Goal: Communication & Community: Ask a question

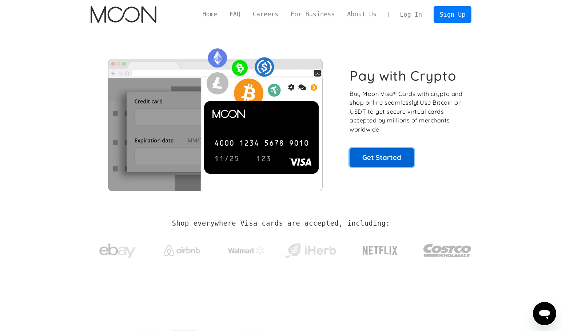
click at [394, 153] on link "Get Started" at bounding box center [381, 157] width 64 height 18
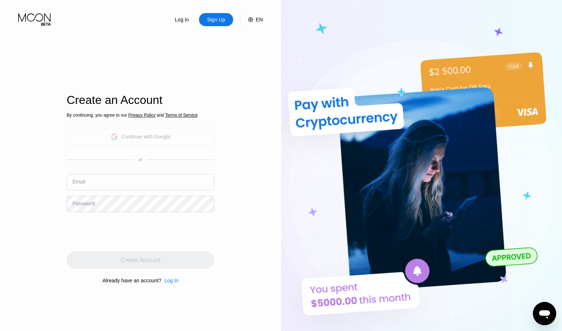
click at [126, 132] on div "Continue with Google" at bounding box center [140, 136] width 60 height 11
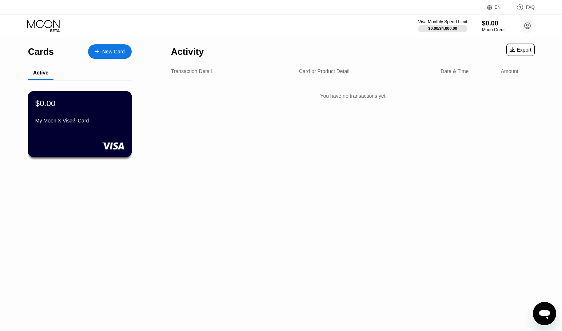
click at [92, 122] on div "My Moon X Visa® Card" at bounding box center [79, 121] width 89 height 6
click at [102, 49] on div at bounding box center [100, 52] width 3 height 6
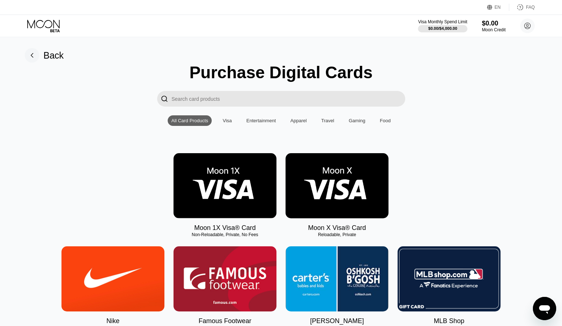
click at [305, 180] on img at bounding box center [336, 185] width 103 height 65
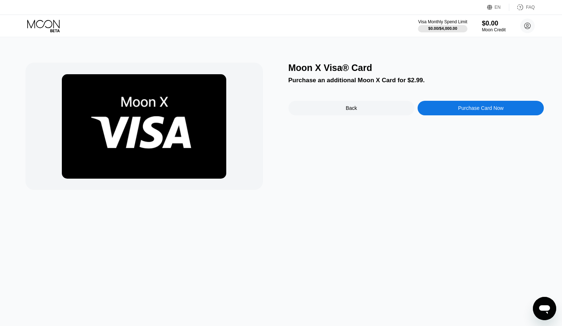
click at [325, 109] on div "Back" at bounding box center [351, 108] width 126 height 15
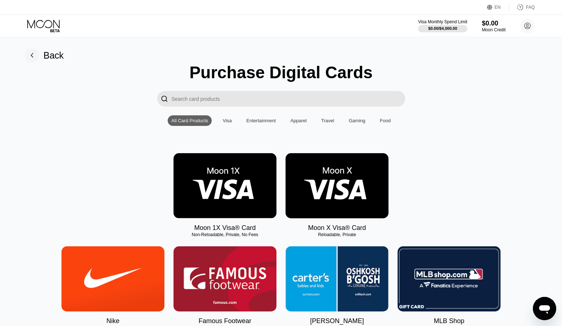
click at [238, 179] on img at bounding box center [224, 185] width 103 height 65
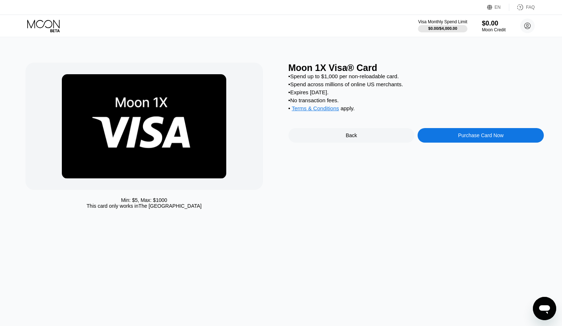
click at [473, 138] on div "Purchase Card Now" at bounding box center [480, 135] width 45 height 6
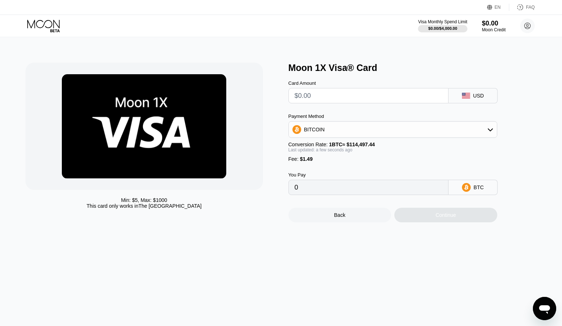
drag, startPoint x: 299, startPoint y: 164, endPoint x: 308, endPoint y: 164, distance: 9.1
click at [308, 162] on span "$1.49" at bounding box center [306, 159] width 13 height 6
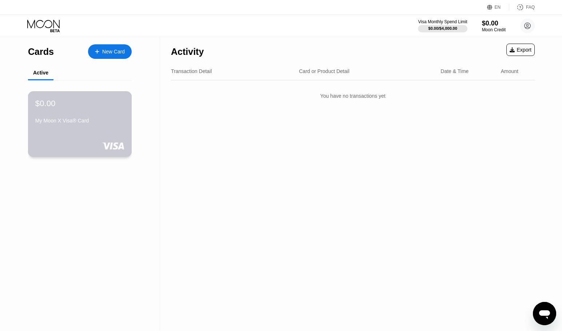
click at [56, 103] on div "$0.00" at bounding box center [79, 103] width 89 height 9
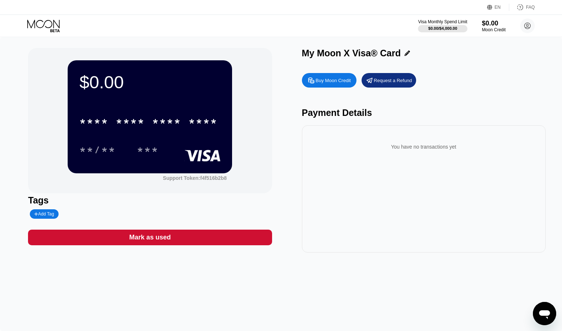
click at [170, 160] on div "$0.00 * * * * * * * * * * * * **** **/** ***" at bounding box center [150, 116] width 164 height 113
click at [188, 181] on div "Support Token: f4f516b2b8" at bounding box center [195, 178] width 64 height 6
click at [341, 81] on div "Buy Moon Credit" at bounding box center [332, 80] width 35 height 6
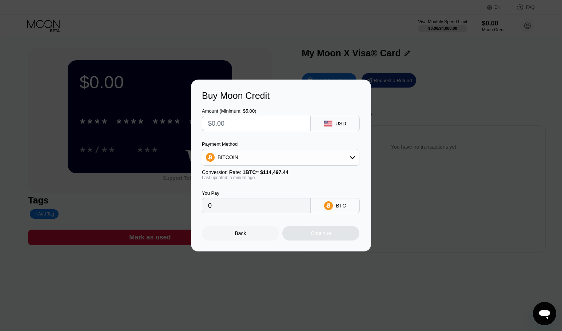
click at [270, 71] on div at bounding box center [283, 165] width 567 height 331
click at [359, 44] on div at bounding box center [283, 165] width 567 height 331
click at [234, 236] on div "Back" at bounding box center [240, 233] width 77 height 15
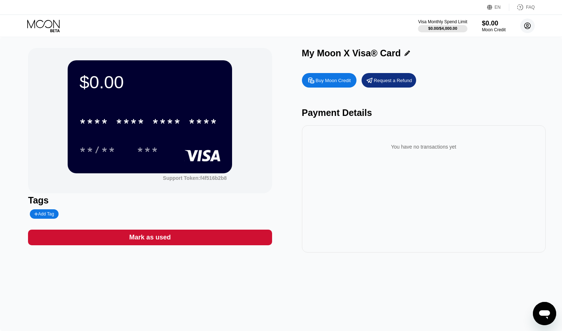
click at [531, 24] on circle at bounding box center [527, 26] width 15 height 15
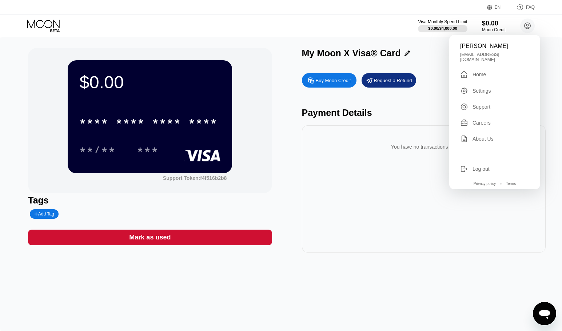
click at [524, 7] on div "FAQ" at bounding box center [521, 7] width 25 height 7
click at [381, 29] on div "Visa Monthly Spend Limit $0.00 / $4,000.00 $0.00 Moon Credit Натаниэль Гехт sol…" at bounding box center [281, 26] width 562 height 22
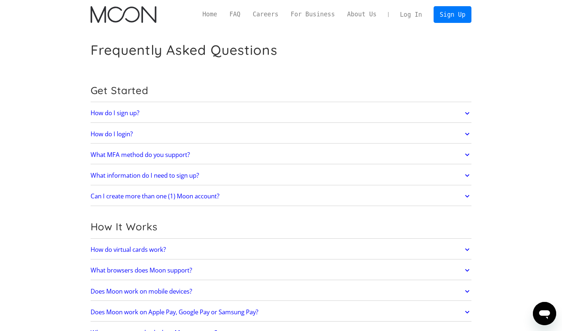
click at [237, 156] on link "What MFA method do you support?" at bounding box center [281, 154] width 381 height 15
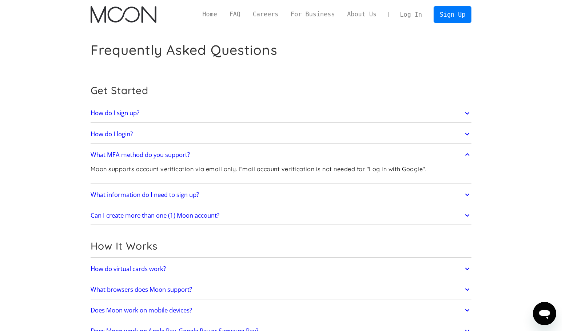
click at [223, 173] on p "Moon supports account verification via email only. Email account verification i…" at bounding box center [258, 169] width 335 height 9
click at [217, 172] on p "Moon supports account verification via email only. Email account verification i…" at bounding box center [258, 169] width 335 height 9
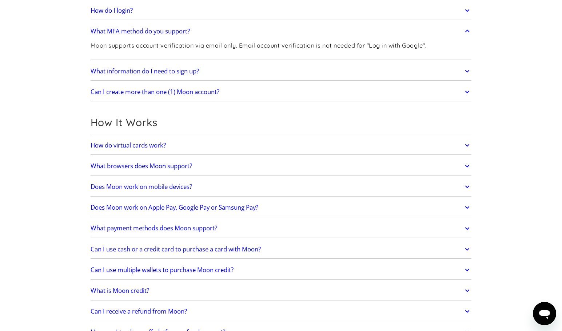
scroll to position [122, 0]
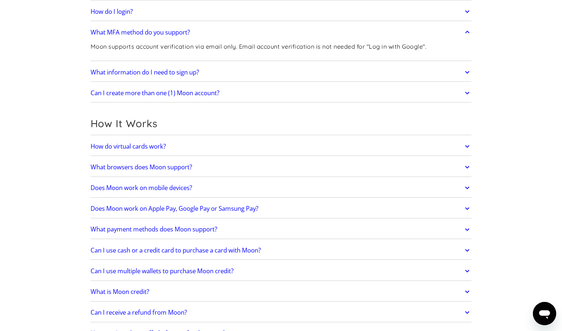
click at [202, 144] on link "How do virtual cards work?" at bounding box center [281, 146] width 381 height 15
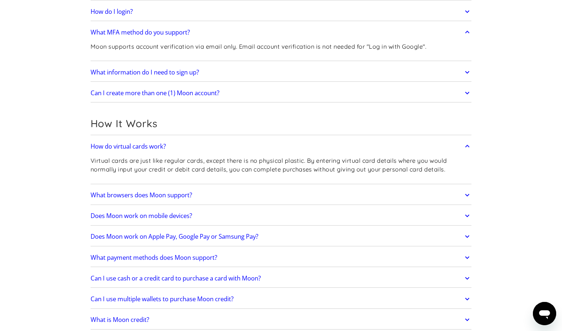
click at [204, 171] on p "Virtual cards are just like regular cards, except there is no physical plastic.…" at bounding box center [281, 165] width 381 height 18
click at [243, 169] on p "Virtual cards are just like regular cards, except there is no physical plastic.…" at bounding box center [281, 165] width 381 height 18
click at [257, 137] on div "How do virtual cards work? Virtual cards are just like regular cards, except th…" at bounding box center [281, 160] width 381 height 47
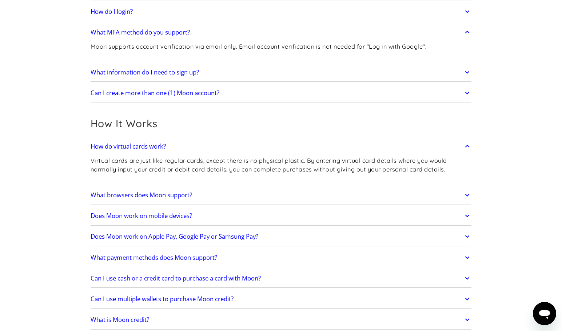
click at [252, 149] on link "How do virtual cards work?" at bounding box center [281, 146] width 381 height 15
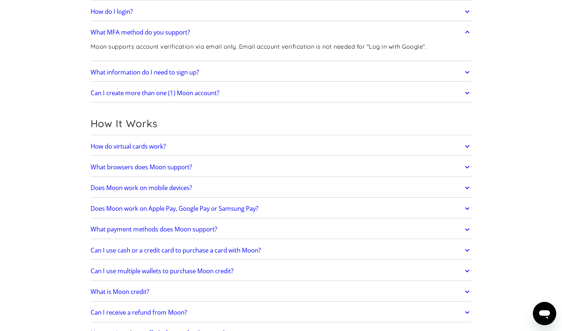
click at [224, 170] on link "What browsers does Moon support?" at bounding box center [281, 167] width 381 height 15
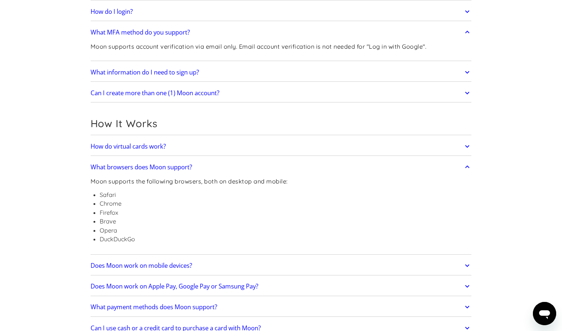
click at [224, 169] on link "What browsers does Moon support?" at bounding box center [281, 167] width 381 height 15
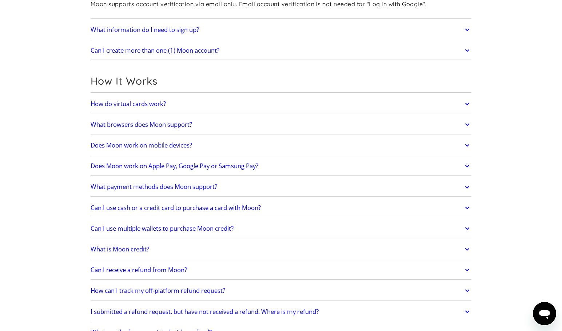
scroll to position [195, 0]
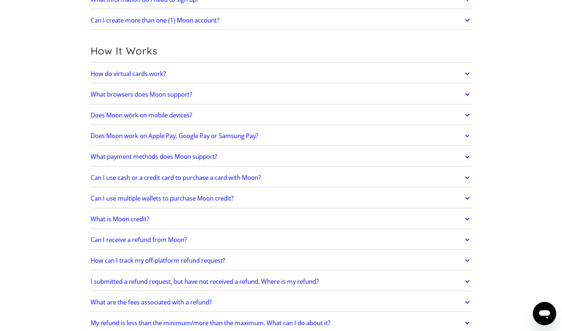
click at [225, 116] on link "Does Moon work on mobile devices?" at bounding box center [281, 115] width 381 height 15
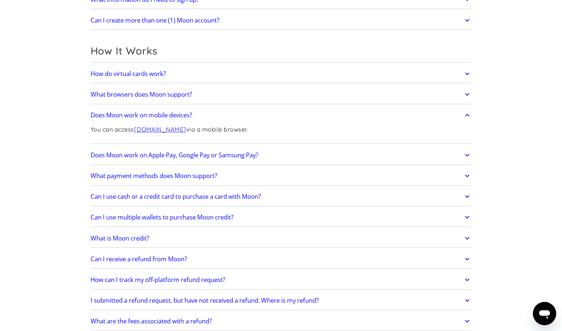
click at [225, 116] on link "Does Moon work on mobile devices?" at bounding box center [281, 115] width 381 height 15
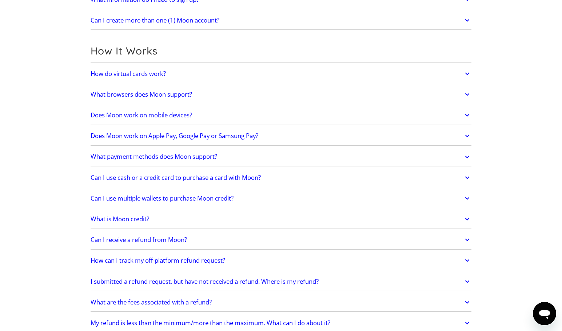
click at [310, 138] on link "Does Moon work on Apple Pay, Google Pay or Samsung Pay?" at bounding box center [281, 135] width 381 height 15
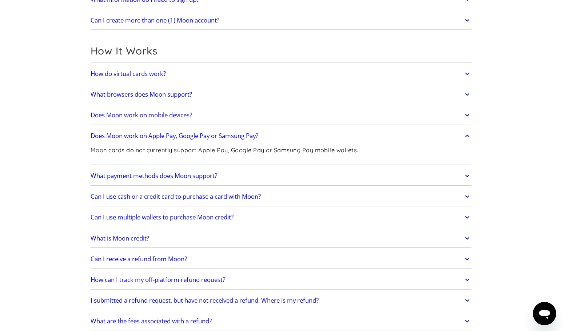
click at [312, 134] on link "Does Moon work on Apple Pay, Google Pay or Samsung Pay?" at bounding box center [281, 135] width 381 height 15
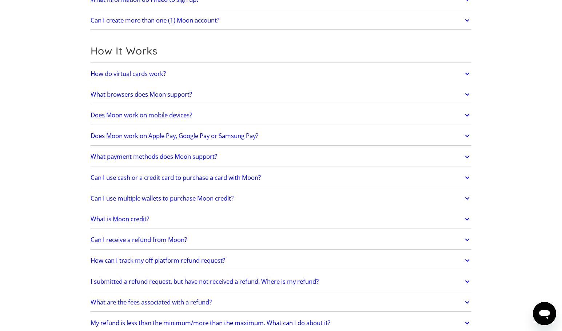
click at [268, 157] on link "What payment methods does Moon support?" at bounding box center [281, 156] width 381 height 15
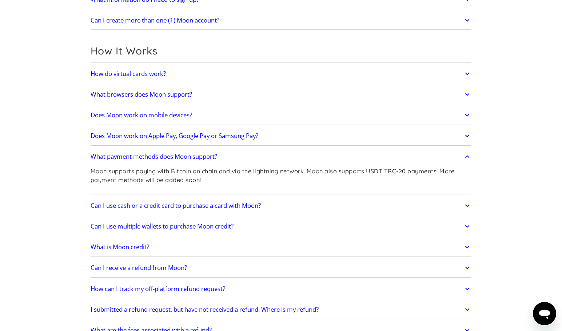
click at [268, 157] on link "What payment methods does Moon support?" at bounding box center [281, 156] width 381 height 15
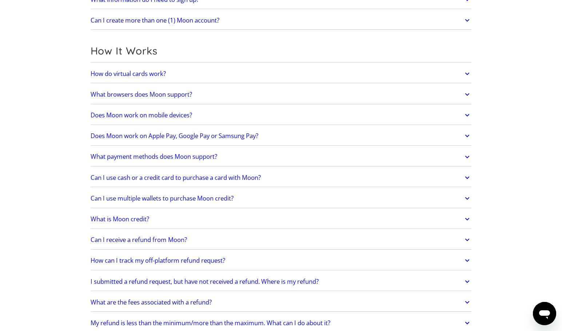
click at [290, 198] on link "Can I use multiple wallets to purchase Moon credit?" at bounding box center [281, 198] width 381 height 15
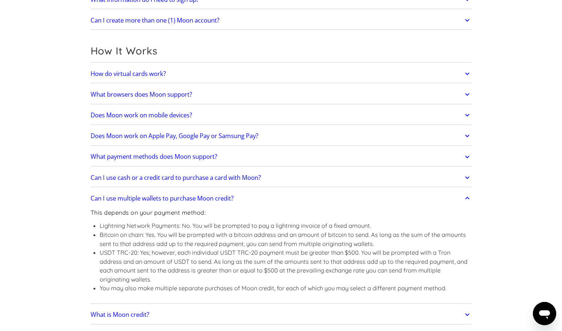
click at [299, 178] on link "Can I use cash or a credit card to purchase a card with Moon?" at bounding box center [281, 177] width 381 height 15
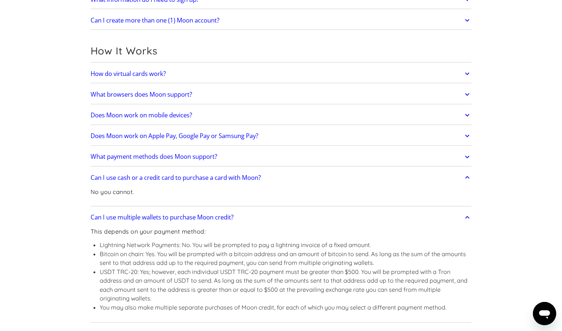
click at [310, 180] on link "Can I use cash or a credit card to purchase a card with Moon?" at bounding box center [281, 177] width 381 height 15
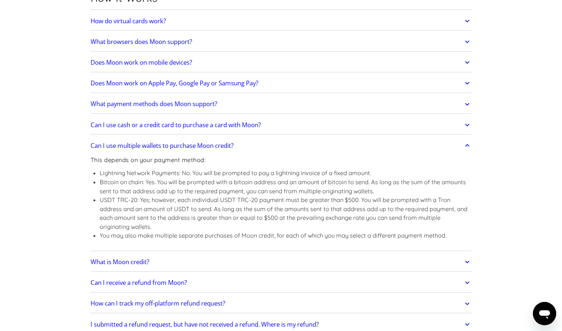
scroll to position [304, 0]
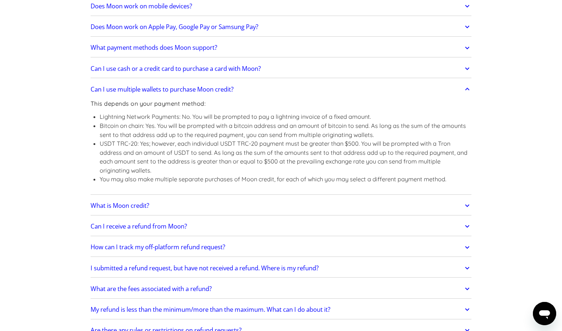
click at [193, 208] on link "What is Moon credit?" at bounding box center [281, 205] width 381 height 15
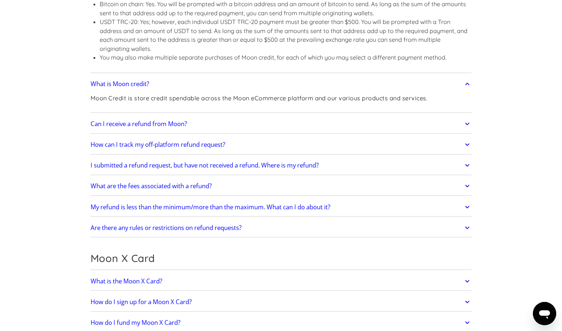
scroll to position [426, 0]
click at [261, 147] on link "How can I track my off-platform refund request?" at bounding box center [281, 144] width 381 height 15
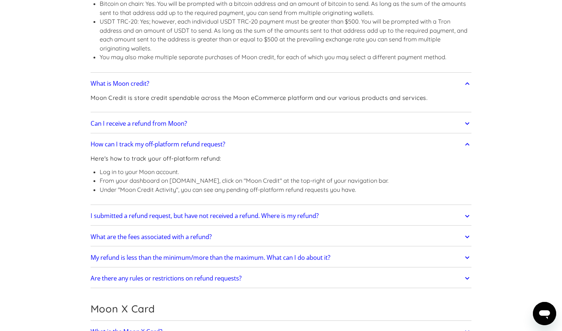
click at [261, 147] on link "How can I track my off-platform refund request?" at bounding box center [281, 144] width 381 height 15
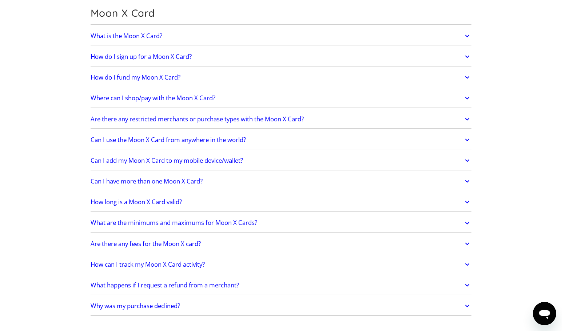
scroll to position [638, 0]
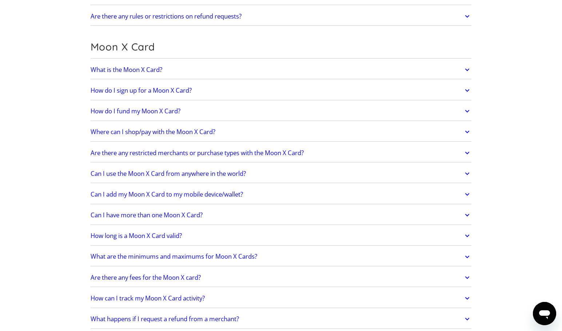
click at [215, 72] on link "What is the Moon X Card?" at bounding box center [281, 69] width 381 height 15
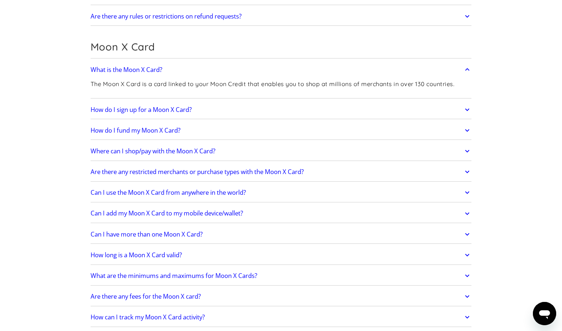
click at [190, 86] on p "The Moon X Card is a card linked to your Moon Credit that enables you to shop a…" at bounding box center [272, 84] width 363 height 9
click at [221, 83] on p "The Moon X Card is a card linked to your Moon Credit that enables you to shop a…" at bounding box center [272, 84] width 363 height 9
click at [276, 87] on p "The Moon X Card is a card linked to your Moon Credit that enables you to shop a…" at bounding box center [272, 84] width 363 height 9
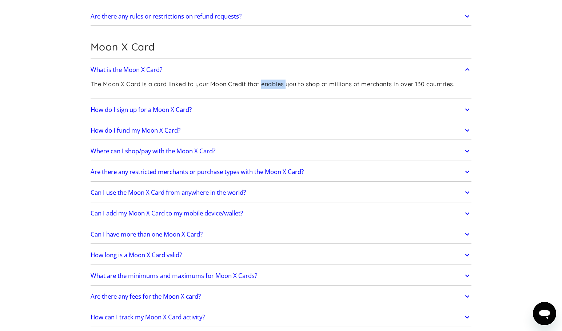
click at [276, 87] on p "The Moon X Card is a card linked to your Moon Credit that enables you to shop a…" at bounding box center [272, 84] width 363 height 9
click at [322, 87] on p "The Moon X Card is a card linked to your Moon Credit that enables you to shop a…" at bounding box center [272, 84] width 363 height 9
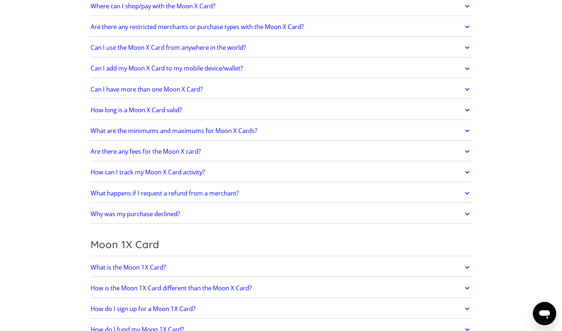
scroll to position [819, 0]
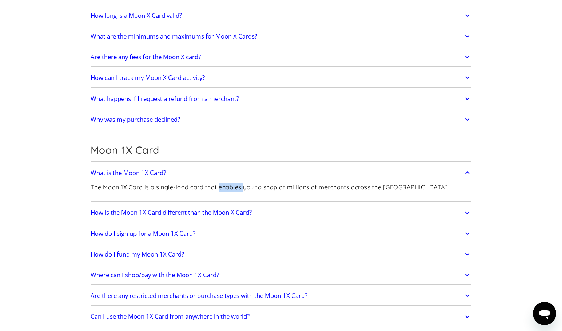
scroll to position [877, 0]
click at [274, 205] on link "How is the Moon 1X Card different than the Moon X Card?" at bounding box center [281, 212] width 381 height 15
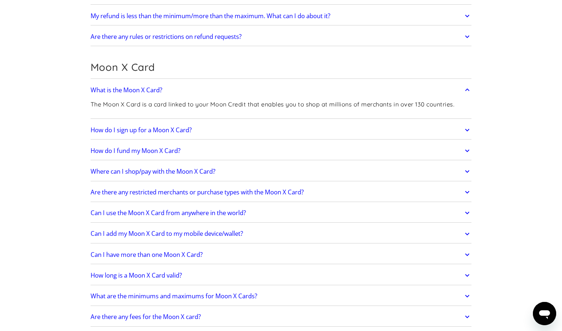
scroll to position [613, 0]
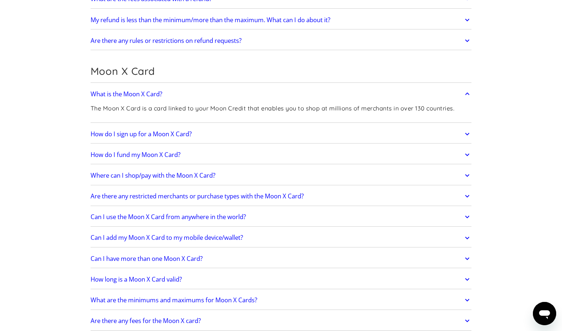
click at [221, 133] on link "How do I sign up for a Moon X Card?" at bounding box center [281, 133] width 381 height 15
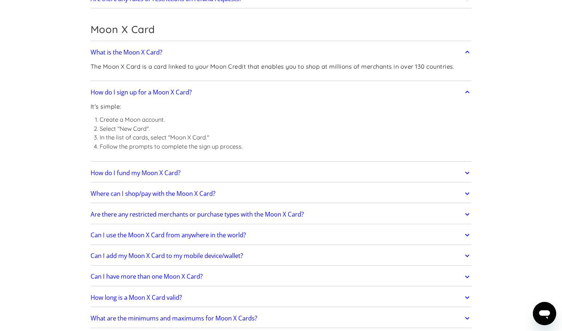
scroll to position [657, 0]
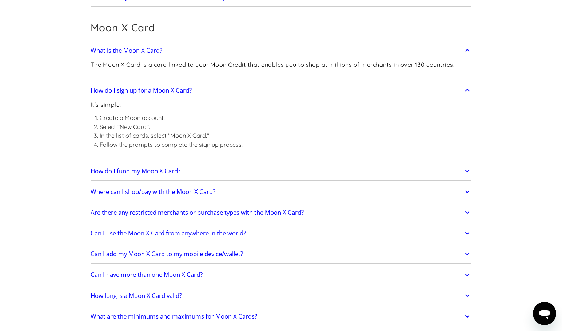
click at [217, 169] on link "How do I fund my Moon X Card?" at bounding box center [281, 171] width 381 height 15
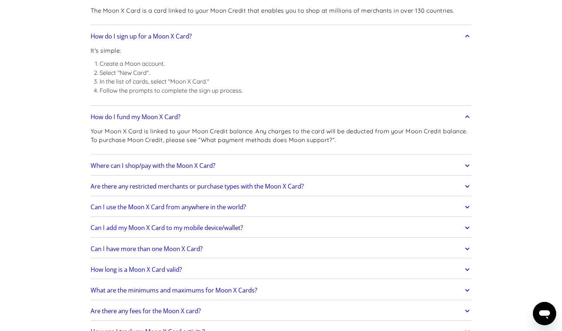
scroll to position [712, 0]
click at [177, 134] on p "Your Moon X Card is linked to your Moon Credit balance. Any charges to the card…" at bounding box center [281, 135] width 381 height 18
click at [258, 160] on link "Where can I shop/pay with the Moon X Card?" at bounding box center [281, 164] width 381 height 15
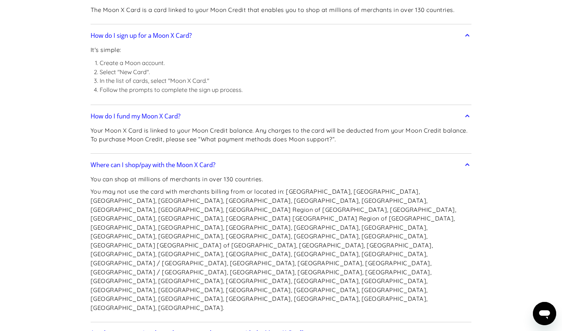
click at [264, 191] on p "You may not use the card with merchants billing from or located in: Afghanistan…" at bounding box center [281, 249] width 381 height 125
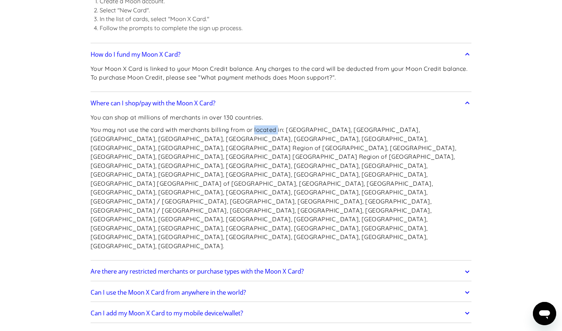
scroll to position [774, 0]
click at [361, 264] on link "Are there any restricted merchants or purchase types with the Moon X Card?" at bounding box center [281, 271] width 381 height 15
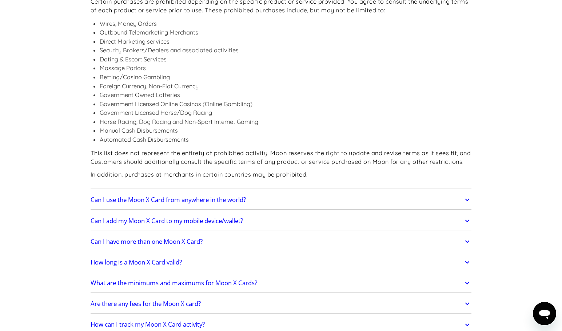
scroll to position [1064, 0]
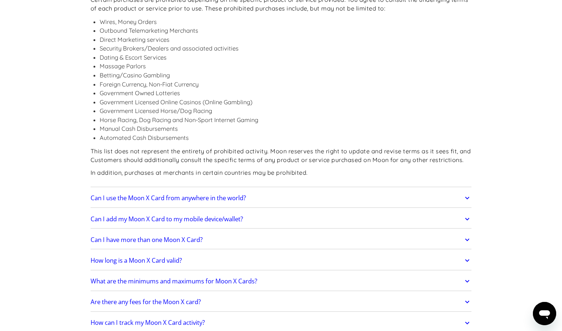
click at [314, 190] on link "Can I use the Moon X Card from anywhere in the world?" at bounding box center [281, 197] width 381 height 15
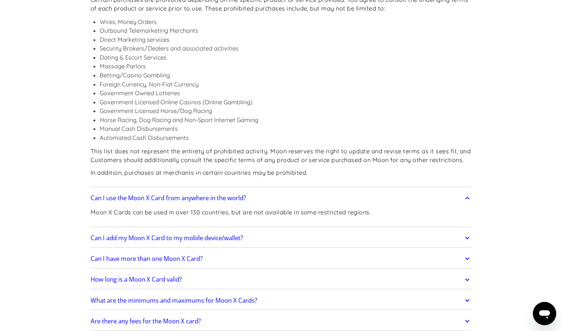
click at [314, 190] on link "Can I use the Moon X Card from anywhere in the world?" at bounding box center [281, 197] width 381 height 15
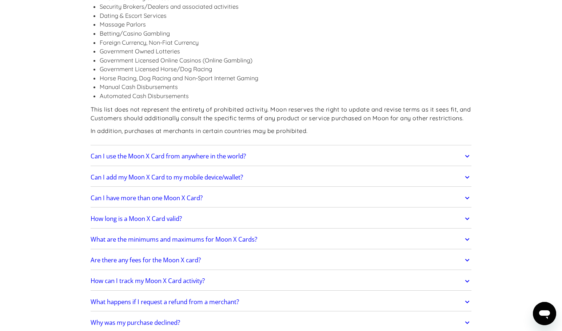
scroll to position [1106, 0]
click at [262, 169] on link "Can I add my Moon X Card to my mobile device/wallet?" at bounding box center [281, 176] width 381 height 15
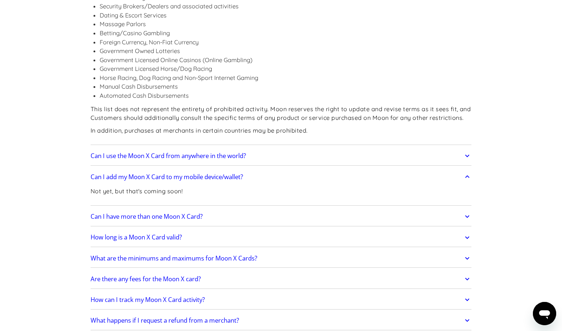
click at [262, 169] on link "Can I add my Moon X Card to my mobile device/wallet?" at bounding box center [281, 176] width 381 height 15
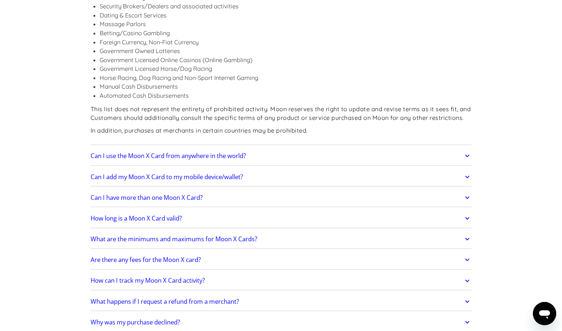
click at [239, 211] on link "How long is a Moon X Card valid?" at bounding box center [281, 218] width 381 height 15
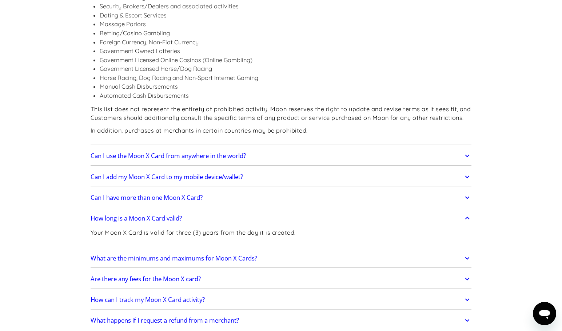
click at [239, 211] on link "How long is a Moon X Card valid?" at bounding box center [281, 218] width 381 height 15
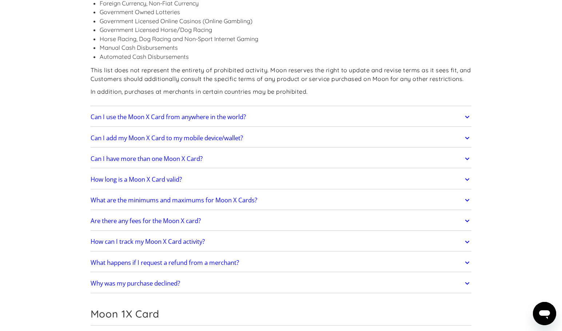
scroll to position [1148, 0]
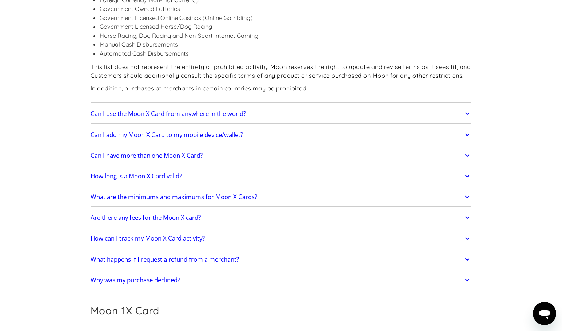
click at [272, 210] on link "Are there any fees for the Moon X card?" at bounding box center [281, 217] width 381 height 15
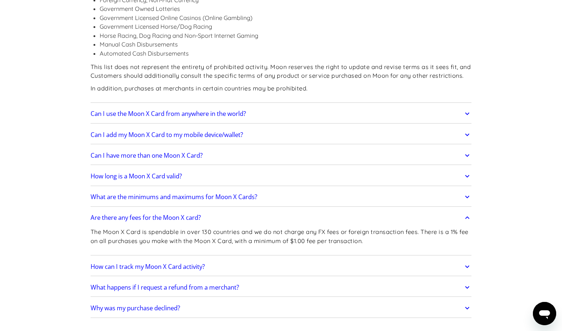
click at [272, 210] on link "Are there any fees for the Moon X card?" at bounding box center [281, 217] width 381 height 15
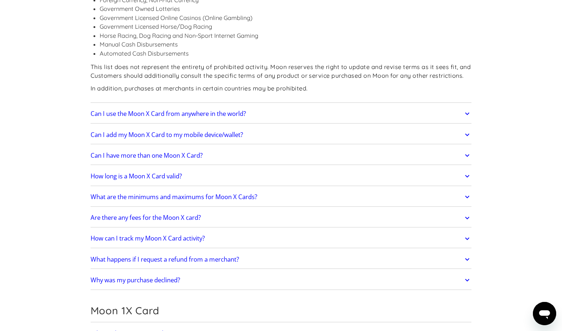
click at [293, 189] on link "What are the minimums and maximums for Moon X Cards?" at bounding box center [281, 196] width 381 height 15
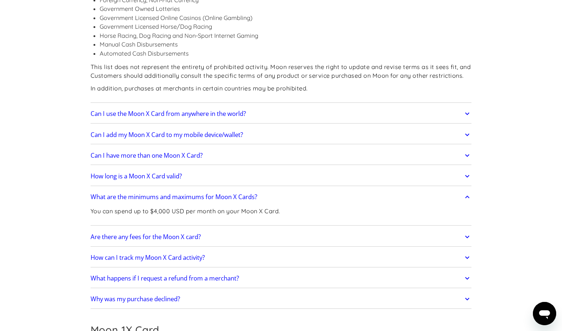
click at [293, 189] on link "What are the minimums and maximums for Moon X Cards?" at bounding box center [281, 196] width 381 height 15
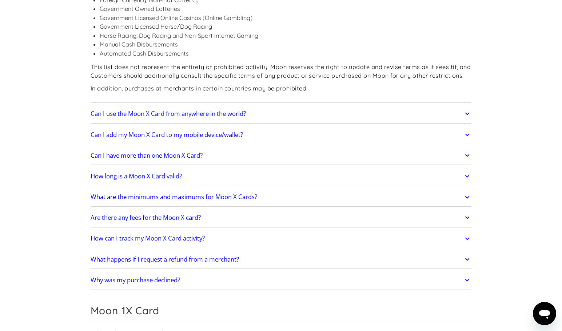
click at [261, 231] on link "How can I track my Moon X Card activity?" at bounding box center [281, 238] width 381 height 15
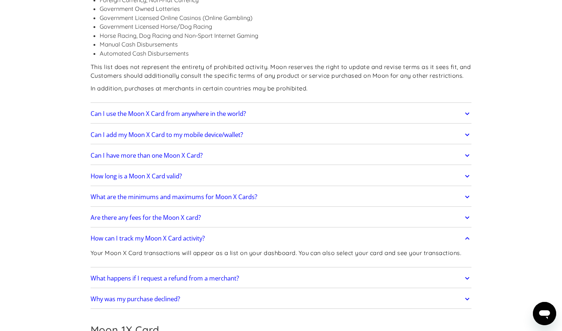
click at [289, 271] on link "What happens if I request a refund from a merchant?" at bounding box center [281, 278] width 381 height 15
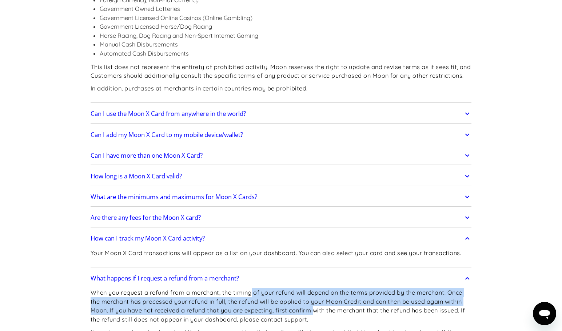
drag, startPoint x: 252, startPoint y: 230, endPoint x: 315, endPoint y: 251, distance: 66.3
click at [315, 288] on p "When you request a refund from a merchant, the timing of your refund will depen…" at bounding box center [281, 306] width 381 height 36
click at [294, 271] on link "What happens if I request a refund from a merchant?" at bounding box center [281, 278] width 381 height 15
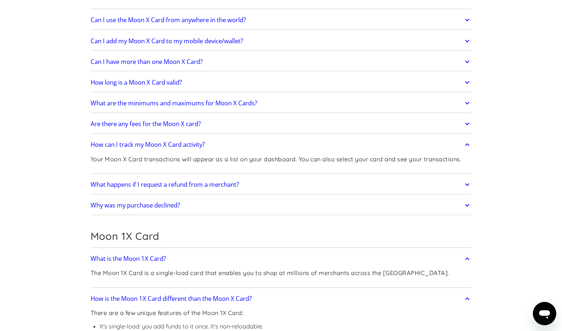
scroll to position [1257, 0]
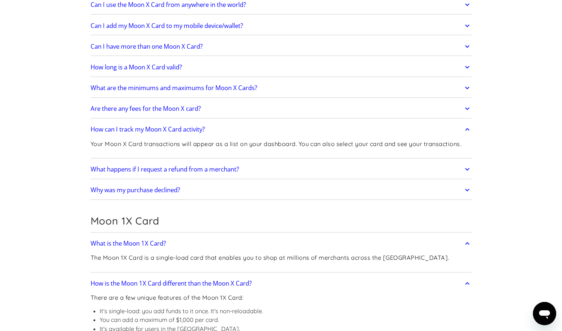
click at [245, 182] on link "Why was my purchase declined?" at bounding box center [281, 189] width 381 height 15
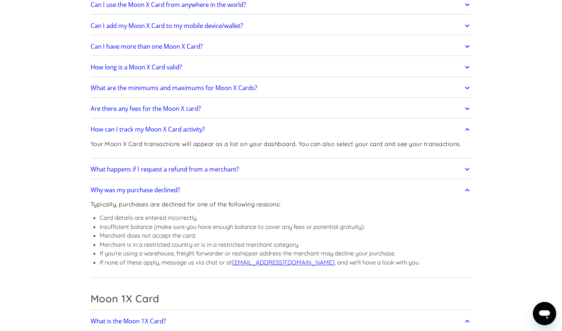
click at [245, 182] on link "Why was my purchase declined?" at bounding box center [281, 189] width 381 height 15
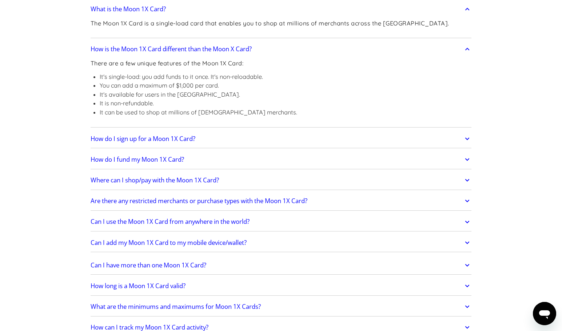
scroll to position [1511, 0]
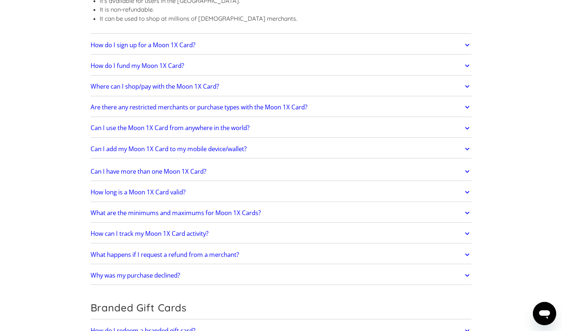
scroll to position [1584, 0]
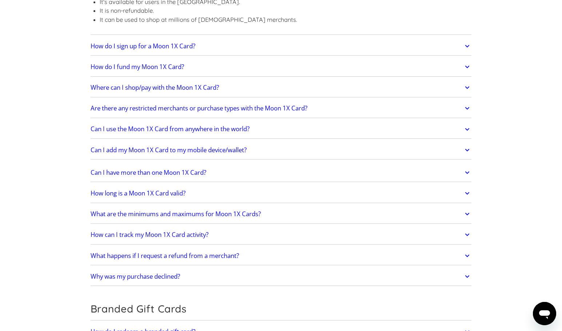
click at [285, 206] on link "What are the minimums and maximums for Moon 1X Cards?" at bounding box center [281, 213] width 381 height 15
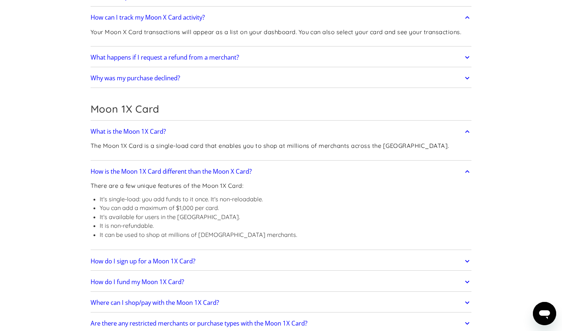
scroll to position [1366, 0]
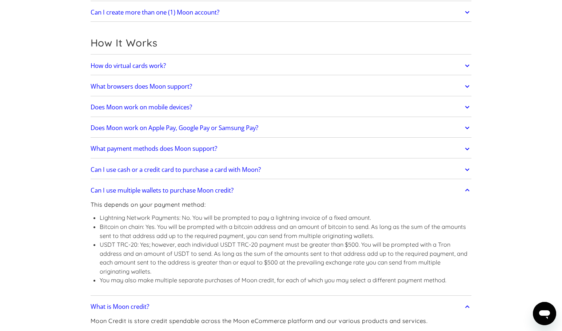
scroll to position [204, 0]
click at [307, 126] on link "Does Moon work on Apple Pay, Google Pay or Samsung Pay?" at bounding box center [281, 127] width 381 height 15
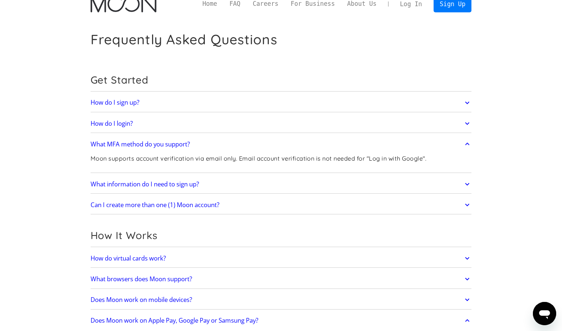
scroll to position [0, 0]
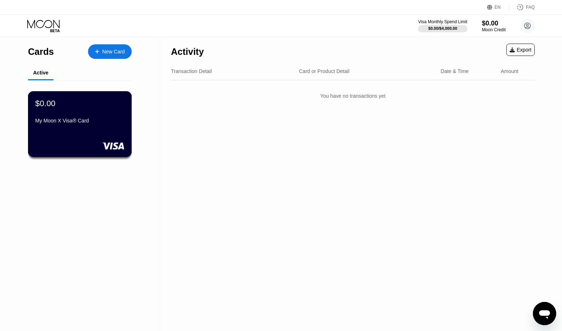
click at [58, 110] on div "$0.00 My Moon X Visa® Card" at bounding box center [79, 113] width 89 height 28
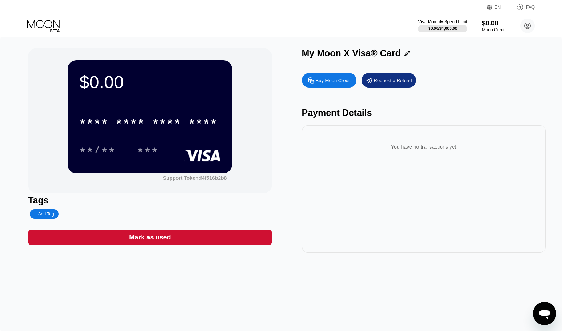
click at [405, 53] on icon at bounding box center [406, 53] width 5 height 5
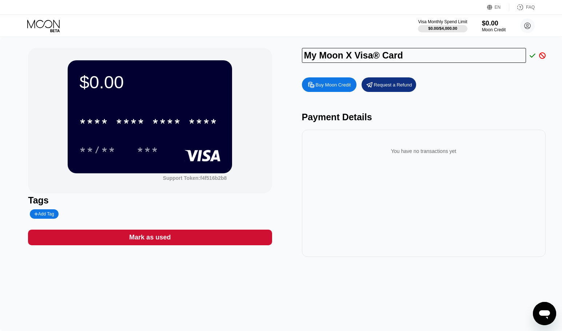
click at [446, 72] on div "My Moon X Visa® Card Buy Moon Credit Request a Refund Payment Details You have …" at bounding box center [424, 152] width 244 height 209
click at [530, 55] on icon at bounding box center [532, 55] width 6 height 7
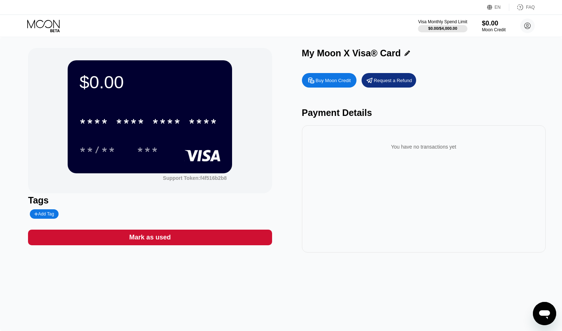
click at [328, 83] on div "Buy Moon Credit" at bounding box center [332, 80] width 35 height 6
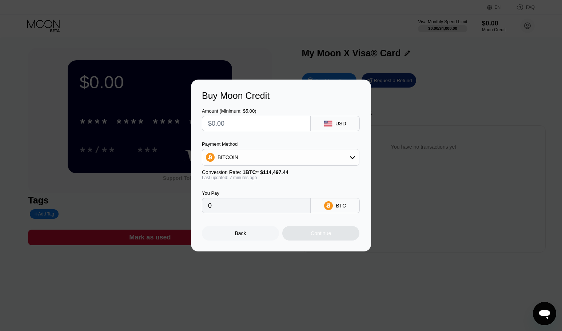
click at [327, 126] on icon at bounding box center [328, 124] width 8 height 6
click at [347, 156] on div "BITCOIN" at bounding box center [280, 157] width 157 height 15
click at [284, 154] on div "BITCOIN" at bounding box center [280, 157] width 157 height 15
click at [232, 189] on div "USDT on TRON" at bounding box center [280, 193] width 153 height 15
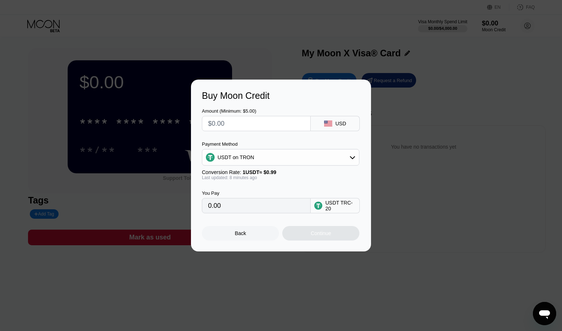
click at [270, 158] on div "USDT on TRON" at bounding box center [280, 157] width 157 height 15
click at [260, 174] on div "BITCOIN" at bounding box center [280, 177] width 153 height 15
click at [291, 161] on div "BITCOIN" at bounding box center [280, 157] width 157 height 15
click at [274, 190] on div "USDT on TRON" at bounding box center [280, 193] width 153 height 15
type input "0.00"
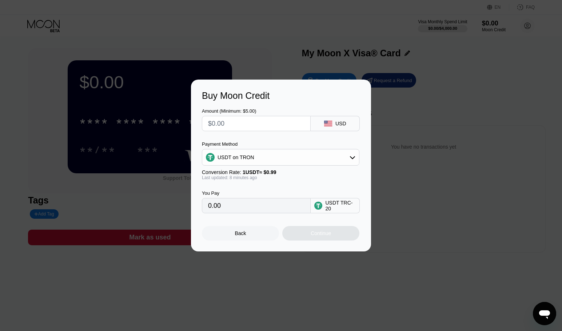
click at [247, 208] on input "0.00" at bounding box center [256, 205] width 96 height 15
click at [230, 208] on input "0.00" at bounding box center [256, 205] width 96 height 15
click at [317, 207] on icon at bounding box center [318, 206] width 5 height 4
click at [271, 209] on input "0.00" at bounding box center [256, 205] width 96 height 15
click at [203, 211] on div "0.00" at bounding box center [256, 205] width 109 height 15
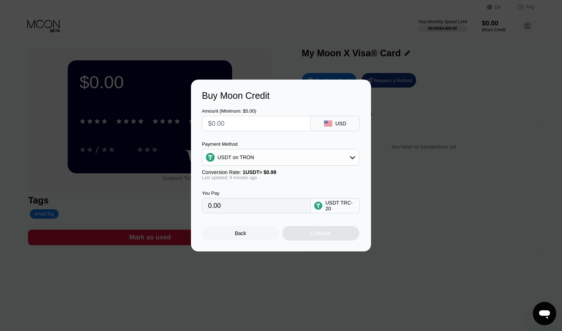
click at [210, 208] on input "0.00" at bounding box center [256, 205] width 96 height 15
click at [244, 128] on input "text" at bounding box center [256, 123] width 96 height 15
type input "$1"
type input "1.01"
type input "$10"
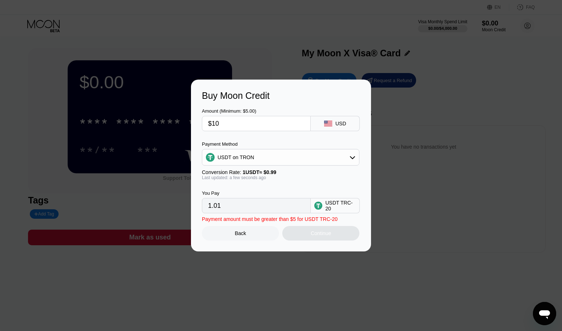
type input "10.10"
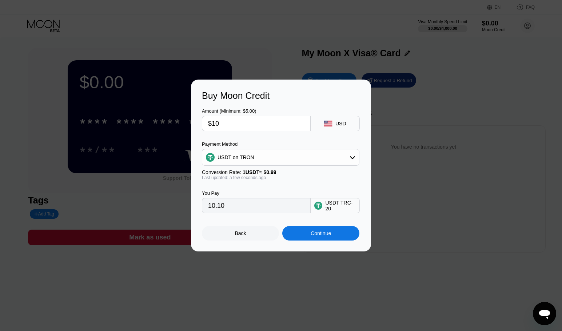
type input "$100"
type input "101.01"
type input "$100"
click at [269, 156] on div "USDT on TRON" at bounding box center [280, 157] width 157 height 15
click at [245, 182] on div "BITCOIN" at bounding box center [280, 177] width 153 height 15
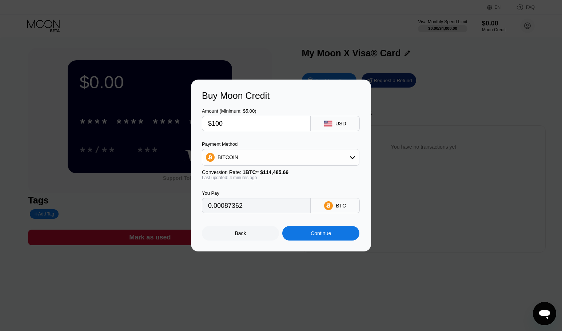
click at [213, 45] on div at bounding box center [283, 165] width 567 height 331
click at [268, 160] on div "BITCOIN" at bounding box center [280, 157] width 157 height 15
click at [243, 197] on div "USDT on TRON" at bounding box center [280, 193] width 153 height 15
click at [292, 163] on div "USDT on TRON" at bounding box center [280, 157] width 157 height 15
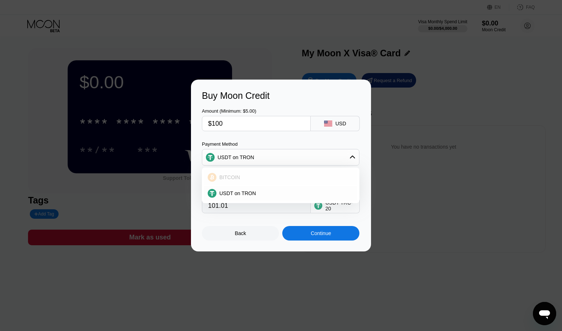
click at [267, 179] on div "BITCOIN" at bounding box center [284, 177] width 137 height 6
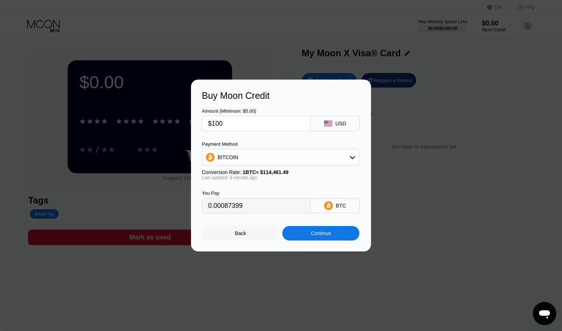
click at [253, 155] on div "BITCOIN" at bounding box center [280, 157] width 157 height 15
click at [238, 192] on span "USDT on TRON" at bounding box center [237, 193] width 37 height 6
click at [281, 153] on div "USDT on TRON" at bounding box center [280, 157] width 157 height 15
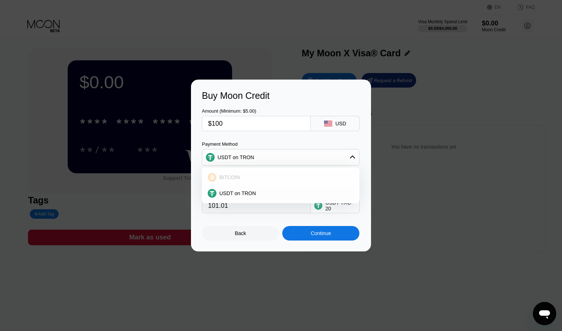
click at [240, 183] on div "BITCOIN" at bounding box center [280, 177] width 153 height 15
type input "0.00087399"
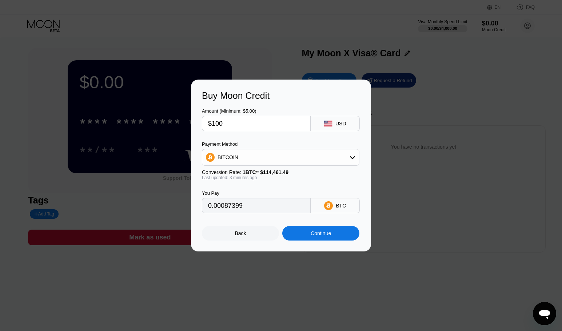
click at [233, 129] on input "$100" at bounding box center [256, 123] width 96 height 15
type input "0"
type input "$5"
type input "0.00004370"
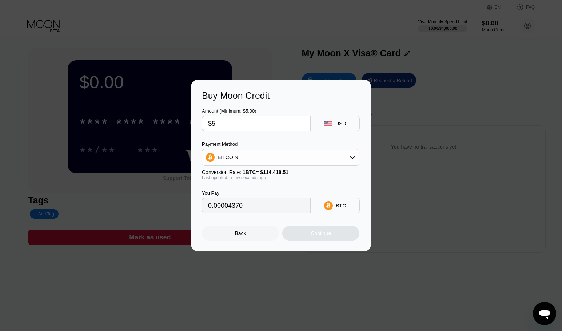
type input "$50"
type input "0.00043700"
type input "$50"
click at [319, 236] on div "Continue" at bounding box center [320, 233] width 20 height 6
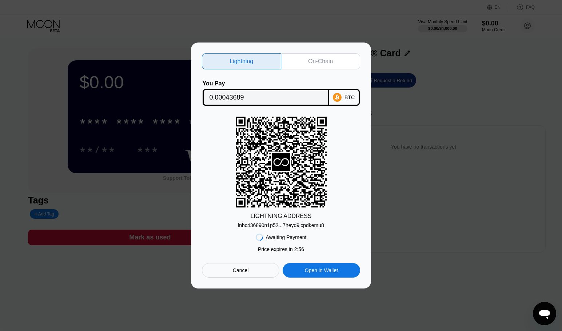
click at [311, 53] on div "On-Chain" at bounding box center [320, 61] width 79 height 16
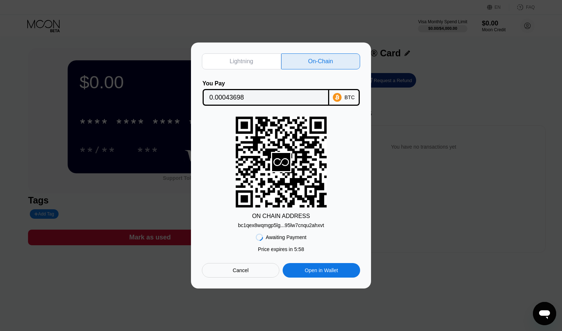
click at [261, 95] on input "0.00043698" at bounding box center [265, 97] width 113 height 15
click at [274, 227] on div "bc1qex8wqmgp5lg...95lw7cnqu2ahxvt" at bounding box center [281, 225] width 86 height 6
click at [303, 276] on div "Open in Wallet" at bounding box center [320, 270] width 77 height 15
click at [282, 226] on div "bc1qex8wqmgp5lg...95lw7cnqu2ahxvt" at bounding box center [281, 225] width 86 height 6
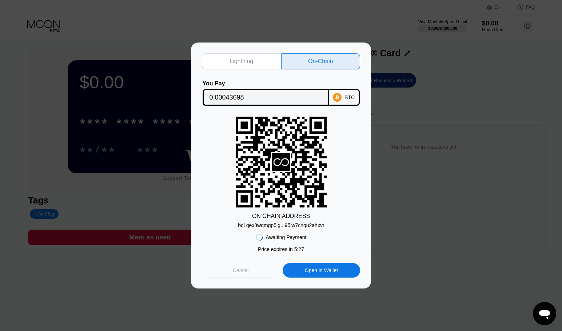
click at [235, 269] on div "Cancel" at bounding box center [240, 270] width 77 height 15
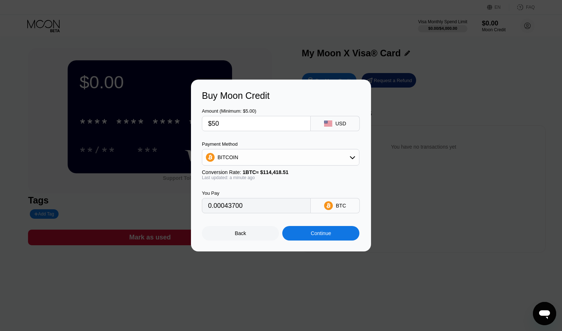
click at [232, 123] on input "$50" at bounding box center [256, 123] width 96 height 15
type input "$5"
type input "0.00004370"
click at [238, 128] on input "$5" at bounding box center [256, 123] width 96 height 15
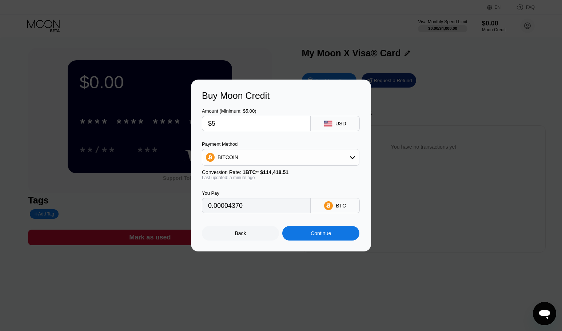
type input "$2"
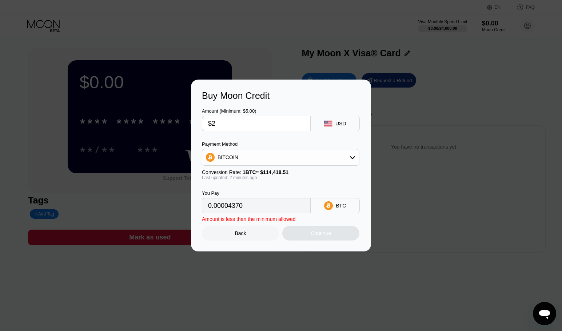
type input "0.00001748"
type input "$20"
type input "0.00017480"
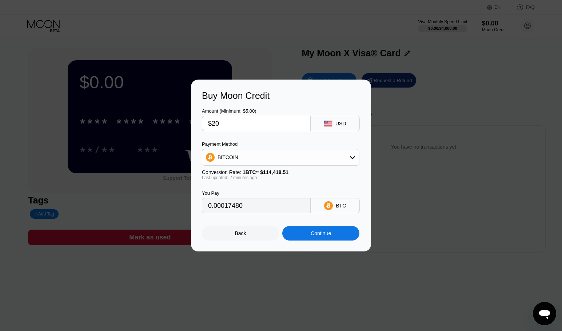
type input "$20"
click at [299, 236] on div "Continue" at bounding box center [320, 233] width 77 height 15
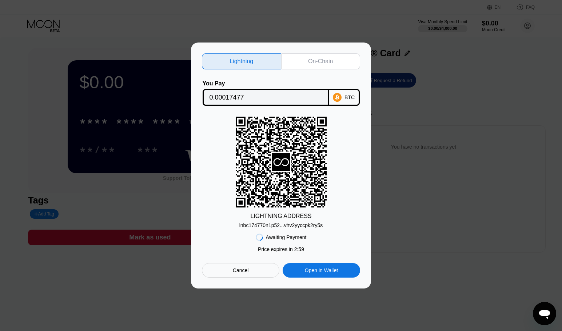
click at [275, 225] on div "lnbc174770n1p52...vhv2yyccpk2ry5s" at bounding box center [281, 225] width 84 height 6
click at [309, 58] on div "On-Chain" at bounding box center [320, 61] width 25 height 7
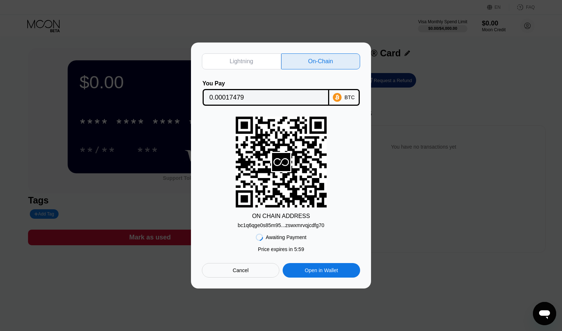
click at [282, 227] on div "bc1q6qge0s85m95...zswxmrvqjcdfg70" at bounding box center [280, 225] width 87 height 6
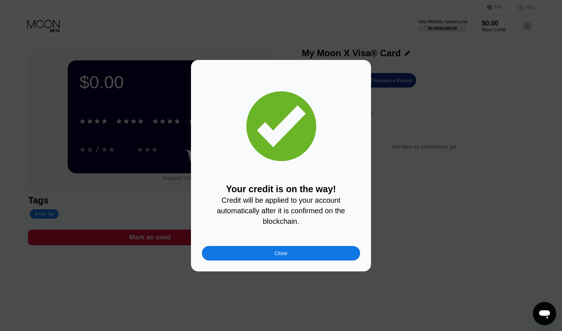
click at [275, 256] on div "Close" at bounding box center [280, 253] width 13 height 6
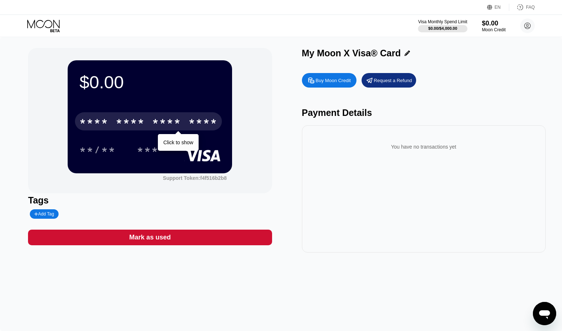
click at [175, 125] on div "* * * *" at bounding box center [166, 123] width 29 height 12
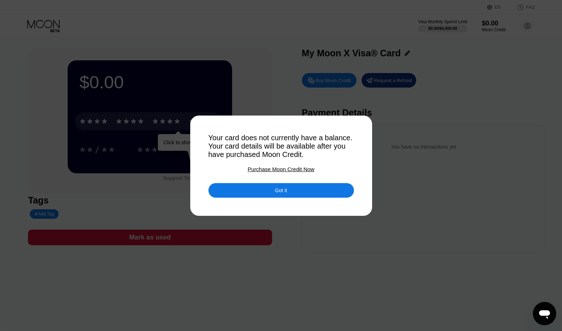
click at [238, 198] on div "Got it" at bounding box center [280, 190] width 145 height 15
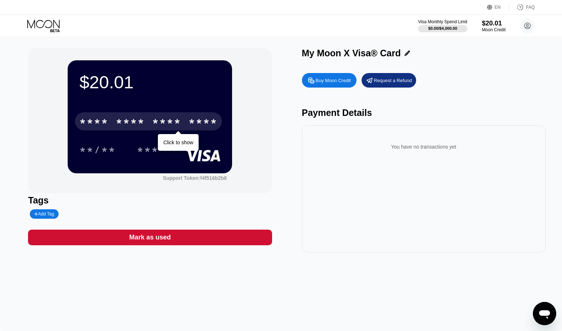
click at [162, 127] on div "* * * *" at bounding box center [166, 123] width 29 height 12
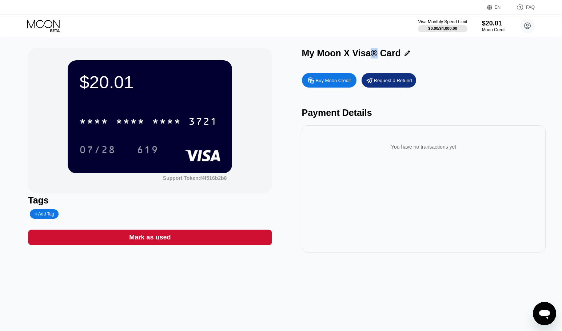
click at [374, 57] on div "My Moon X Visa® Card" at bounding box center [351, 53] width 99 height 11
click at [538, 313] on icon "Открыть окно обмена сообщениями" at bounding box center [544, 313] width 13 height 13
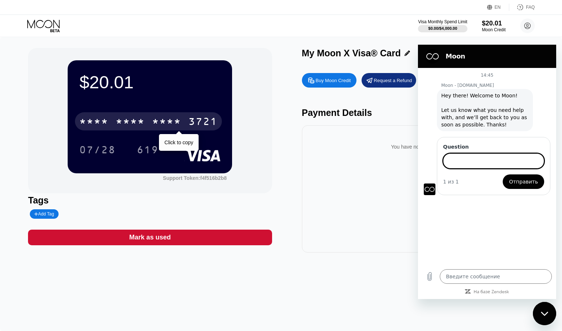
click at [158, 115] on div "* * * * * * * * * * * * 3721" at bounding box center [148, 121] width 147 height 18
click at [160, 124] on div "2721" at bounding box center [166, 123] width 29 height 12
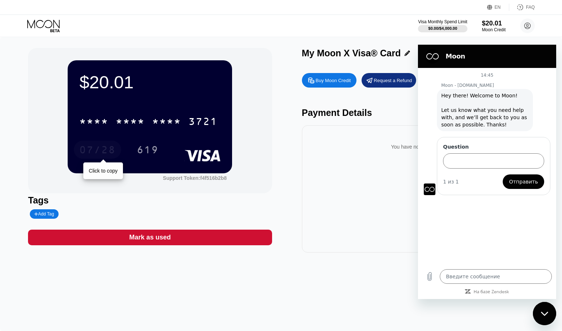
click at [99, 152] on div "07/28" at bounding box center [97, 151] width 36 height 12
type textarea "x"
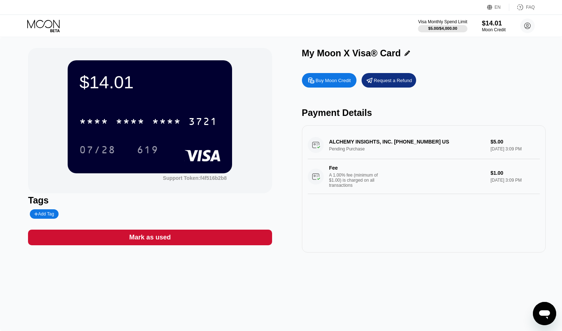
click at [539, 310] on icon "Открыть окно обмена сообщениями" at bounding box center [544, 313] width 13 height 13
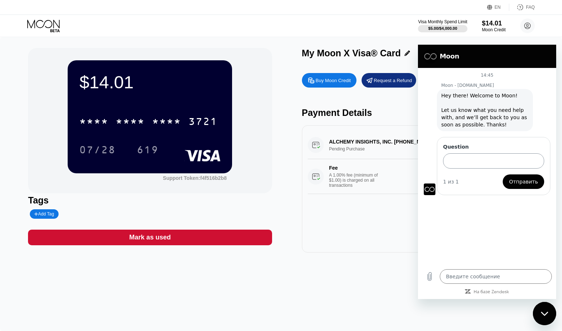
click at [483, 159] on input "Question" at bounding box center [493, 160] width 101 height 15
type input "ц"
type input "what should i do if"
type textarea "x"
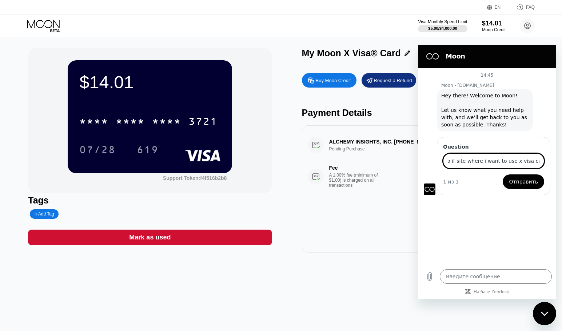
type input "what should i do if site where i want to use x visa card asks"
type textarea "x"
type input "what should i do if site where i want to use x visa card asks carholders name?"
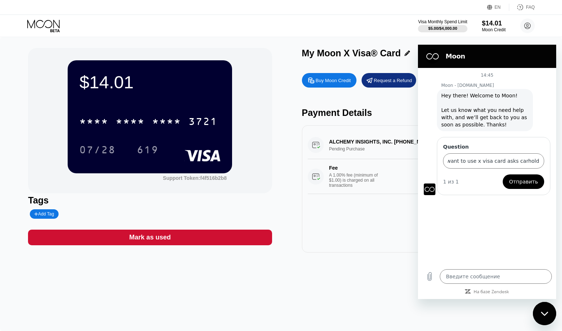
click at [520, 184] on span "Отправить" at bounding box center [523, 181] width 29 height 9
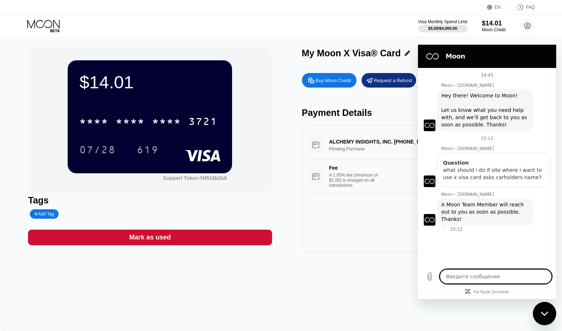
click at [293, 277] on div "$14.01 * * * * * * * * * * * * 3721 07/28 619 Support Token: f4f516b2b8 Tags Ad…" at bounding box center [281, 184] width 562 height 294
type textarea "x"
